Goal: Navigation & Orientation: Find specific page/section

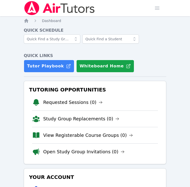
scroll to position [94, 0]
